Goal: Task Accomplishment & Management: Use online tool/utility

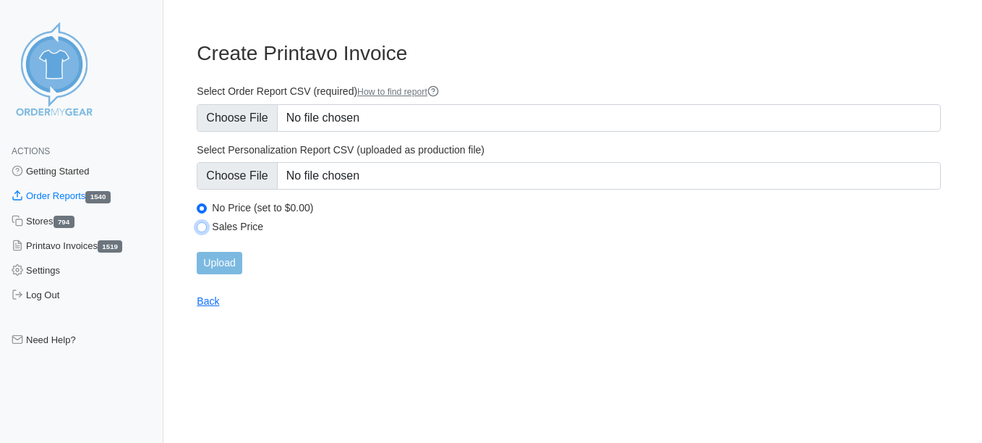
click at [203, 223] on input "Sales Price" at bounding box center [202, 227] width 10 height 10
radio input "true"
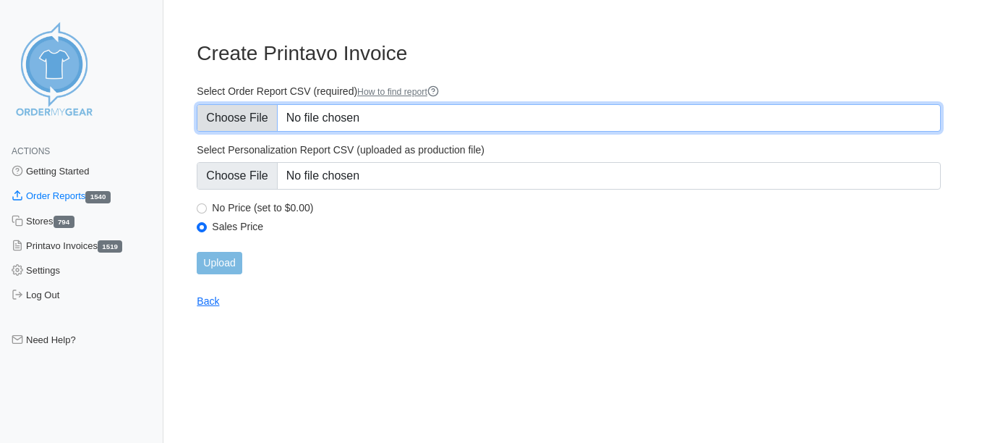
click at [221, 114] on input "Select Order Report CSV (required) How to find report" at bounding box center [569, 117] width 744 height 27
type input "C:\fakepath\KWCUY_order_report.csv"
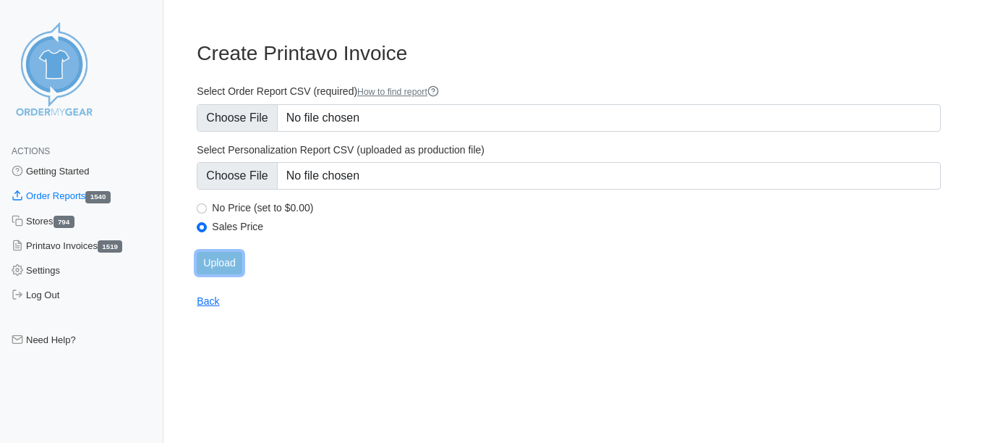
click at [226, 266] on input "Upload" at bounding box center [219, 263] width 45 height 22
